Goal: Find specific page/section: Find specific page/section

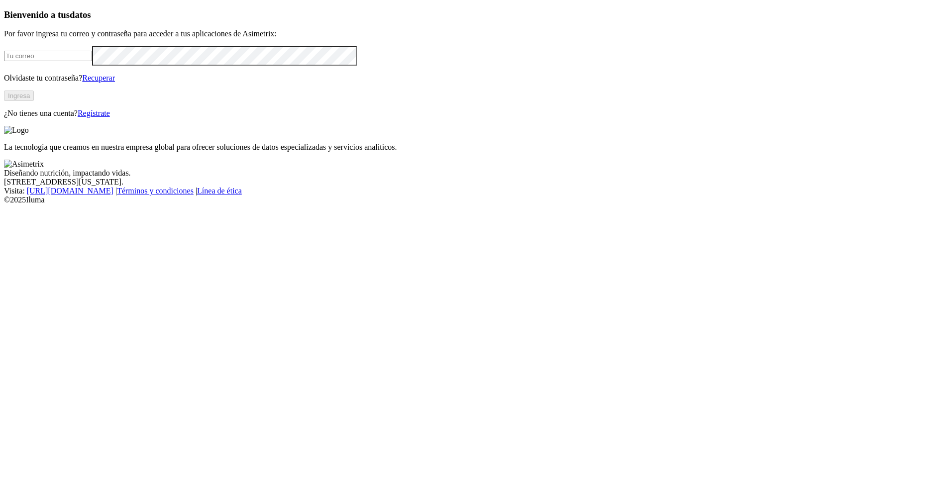
type input "[PERSON_NAME][EMAIL_ADDRESS][PERSON_NAME][DOMAIN_NAME]"
click at [34, 101] on button "Ingresa" at bounding box center [19, 96] width 30 height 10
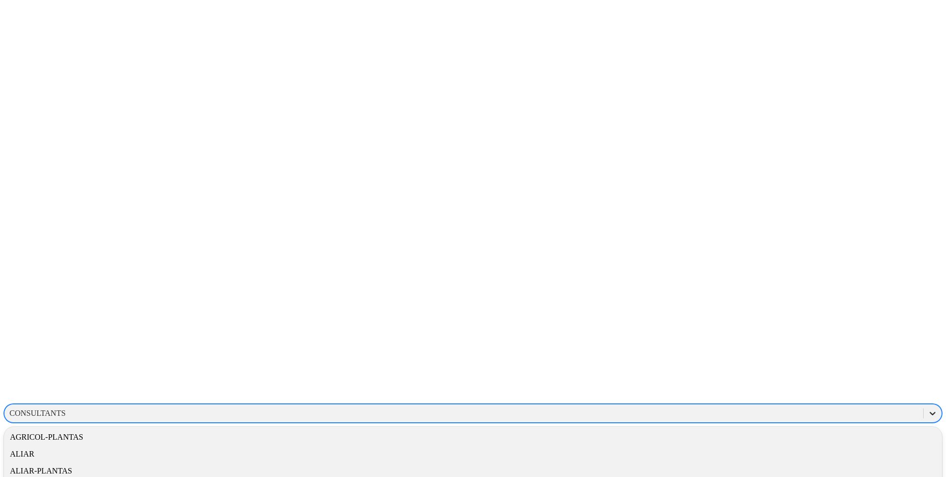
click at [928, 409] on icon at bounding box center [933, 414] width 10 height 10
drag, startPoint x: 838, startPoint y: 68, endPoint x: 914, endPoint y: 183, distance: 137.5
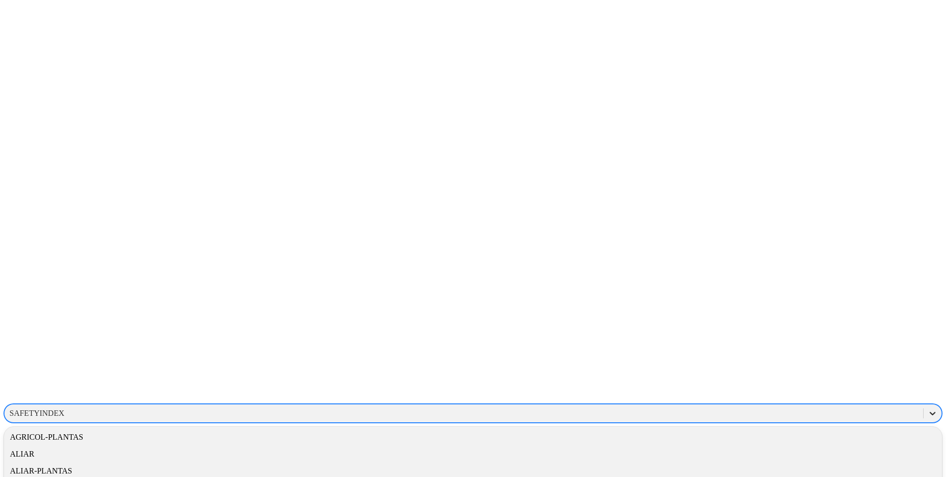
click at [924, 405] on div at bounding box center [933, 414] width 18 height 18
click at [790, 463] on div "ALIAR-PLANTAS" at bounding box center [473, 471] width 938 height 17
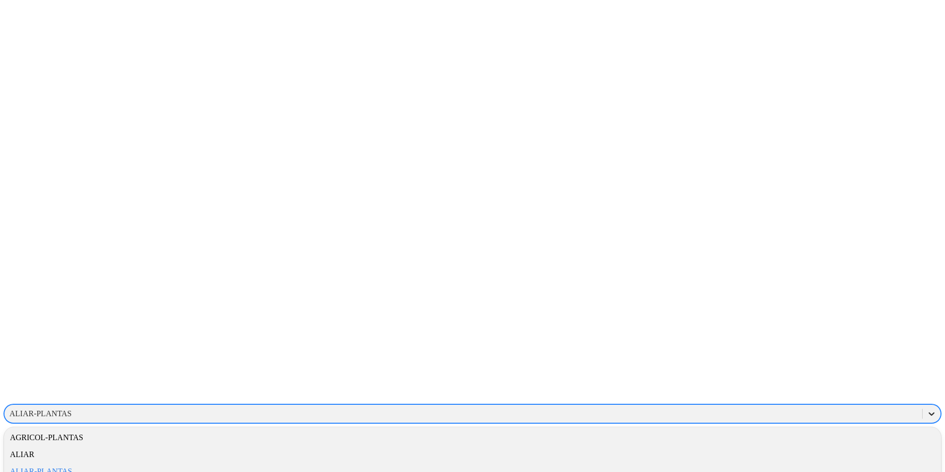
click at [923, 405] on div at bounding box center [932, 414] width 18 height 18
click at [796, 463] on div "ALIAR-PLANTAS" at bounding box center [472, 471] width 937 height 17
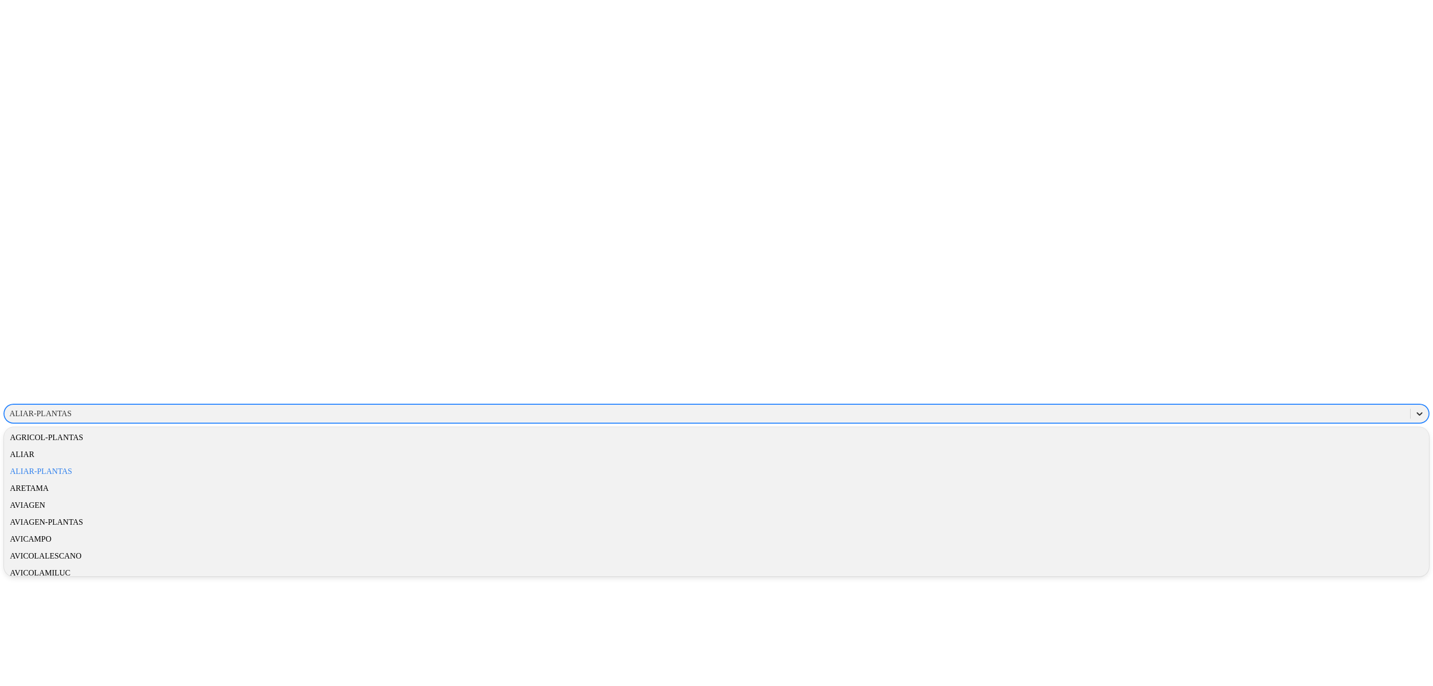
click at [946, 412] on icon at bounding box center [1420, 413] width 6 height 3
click at [946, 463] on div "ALIAR-PLANTAS" at bounding box center [716, 471] width 1425 height 17
click at [946, 409] on icon at bounding box center [1420, 414] width 10 height 10
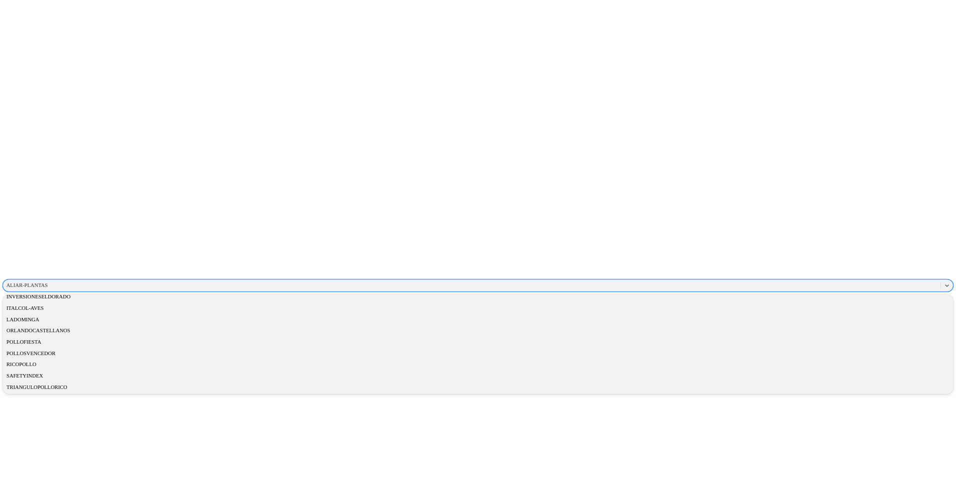
scroll to position [463, 0]
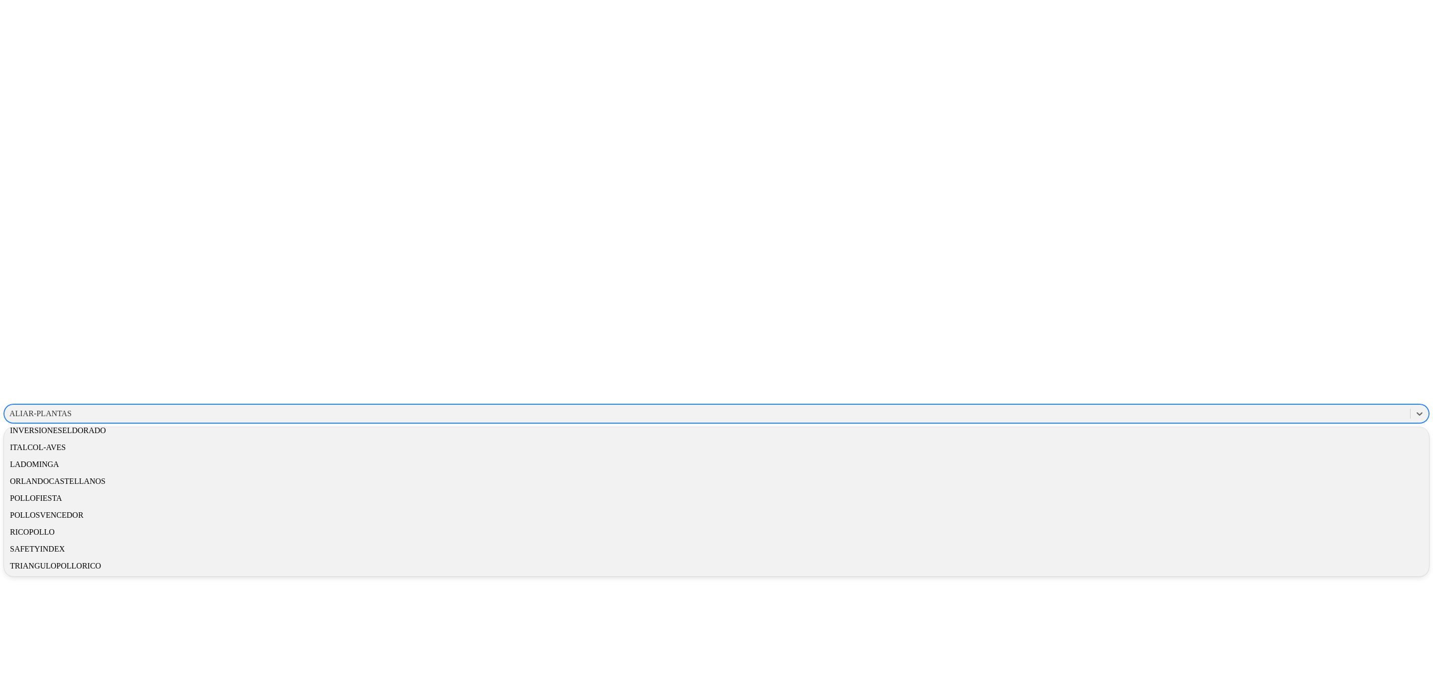
click at [946, 477] on div "SAFETYINDEX" at bounding box center [716, 549] width 1425 height 17
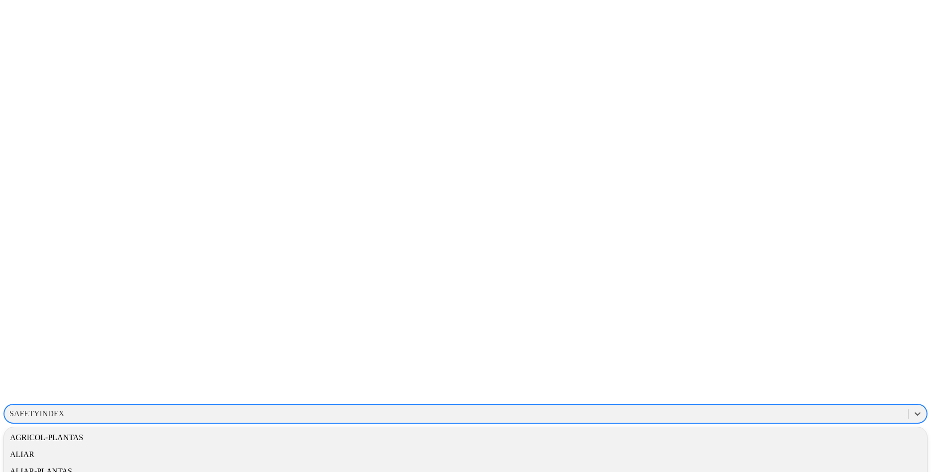
click at [807, 406] on div "SAFETYINDEX" at bounding box center [456, 413] width 904 height 15
click at [778, 463] on div "ALIAR-PLANTAS" at bounding box center [465, 471] width 923 height 17
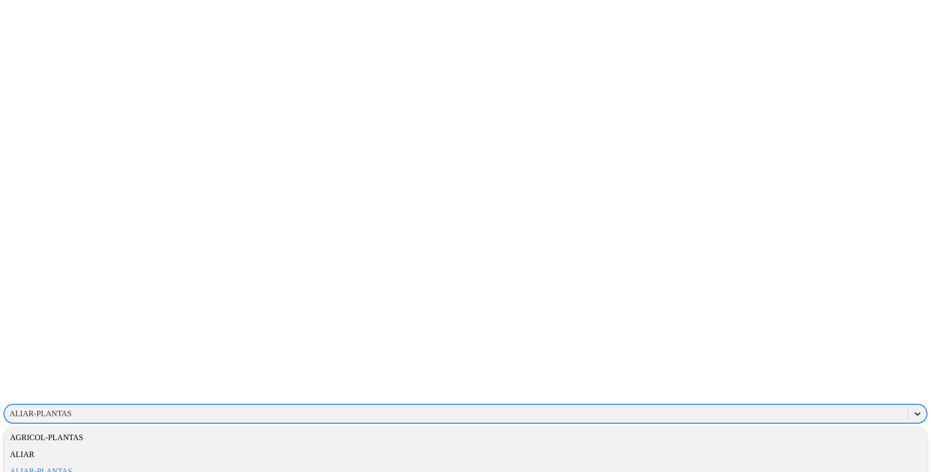
click at [913, 409] on icon at bounding box center [918, 414] width 10 height 10
